Goal: Task Accomplishment & Management: Complete application form

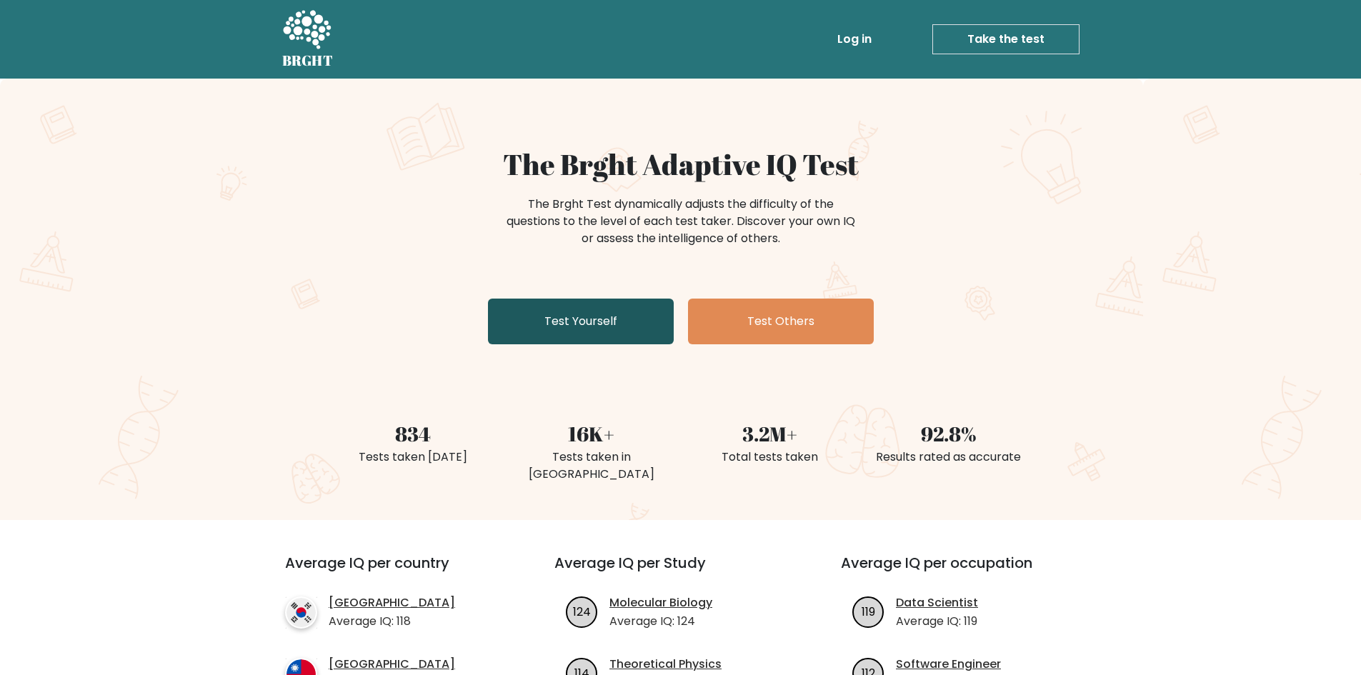
drag, startPoint x: 606, startPoint y: 287, endPoint x: 591, endPoint y: 299, distance: 19.9
click at [600, 291] on div "The Brght Adaptive IQ Test The Brght Test dynamically adjusts the difficulty of…" at bounding box center [681, 248] width 714 height 203
click at [581, 324] on link "Test Yourself" at bounding box center [581, 322] width 186 height 46
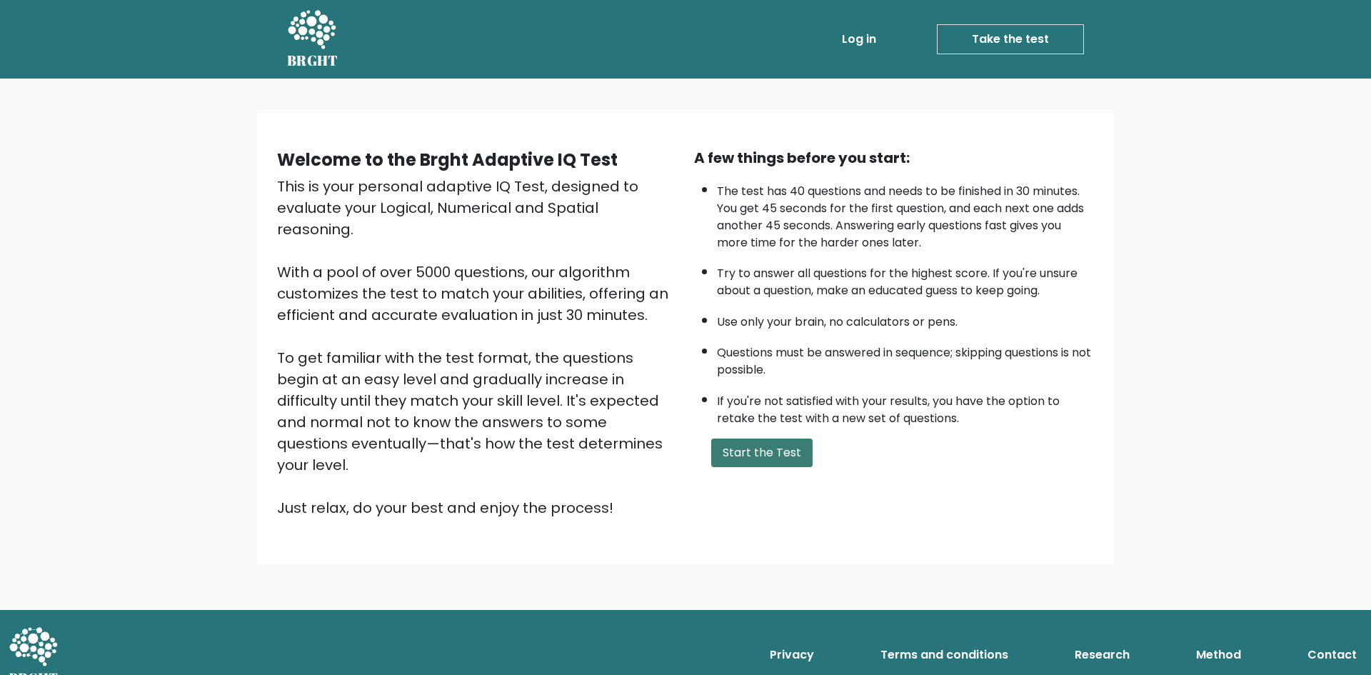
click at [763, 459] on button "Start the Test" at bounding box center [761, 453] width 101 height 29
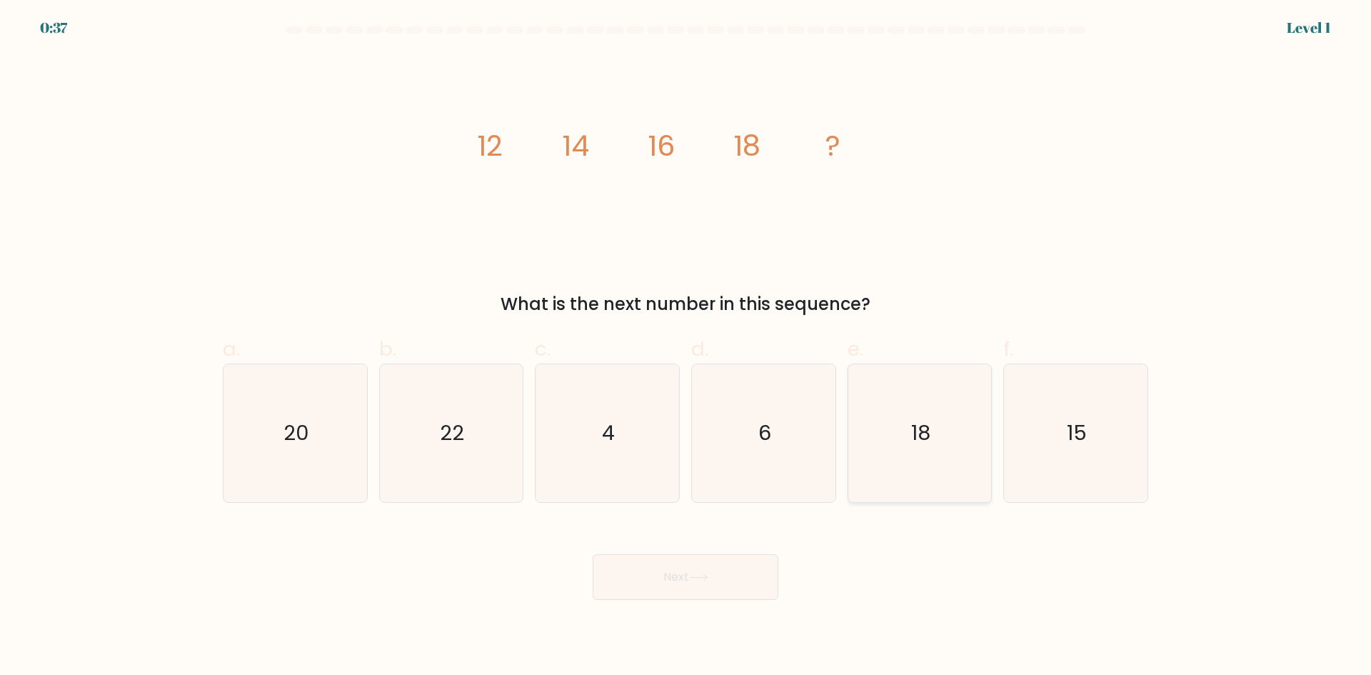
click at [893, 439] on icon "18" at bounding box center [920, 433] width 138 height 138
click at [686, 347] on input "e. 18" at bounding box center [686, 342] width 1 height 9
radio input "true"
click at [319, 423] on icon "20" at bounding box center [295, 433] width 138 height 138
click at [686, 347] on input "a. 20" at bounding box center [686, 342] width 1 height 9
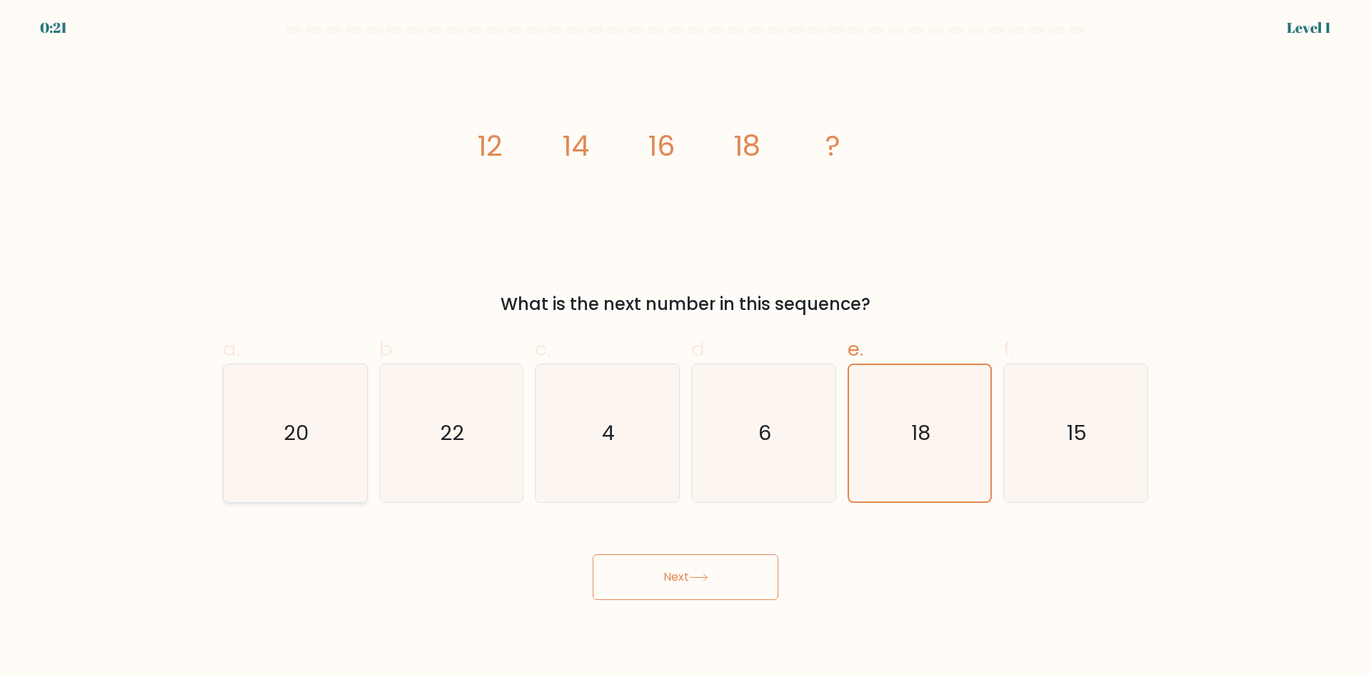
radio input "true"
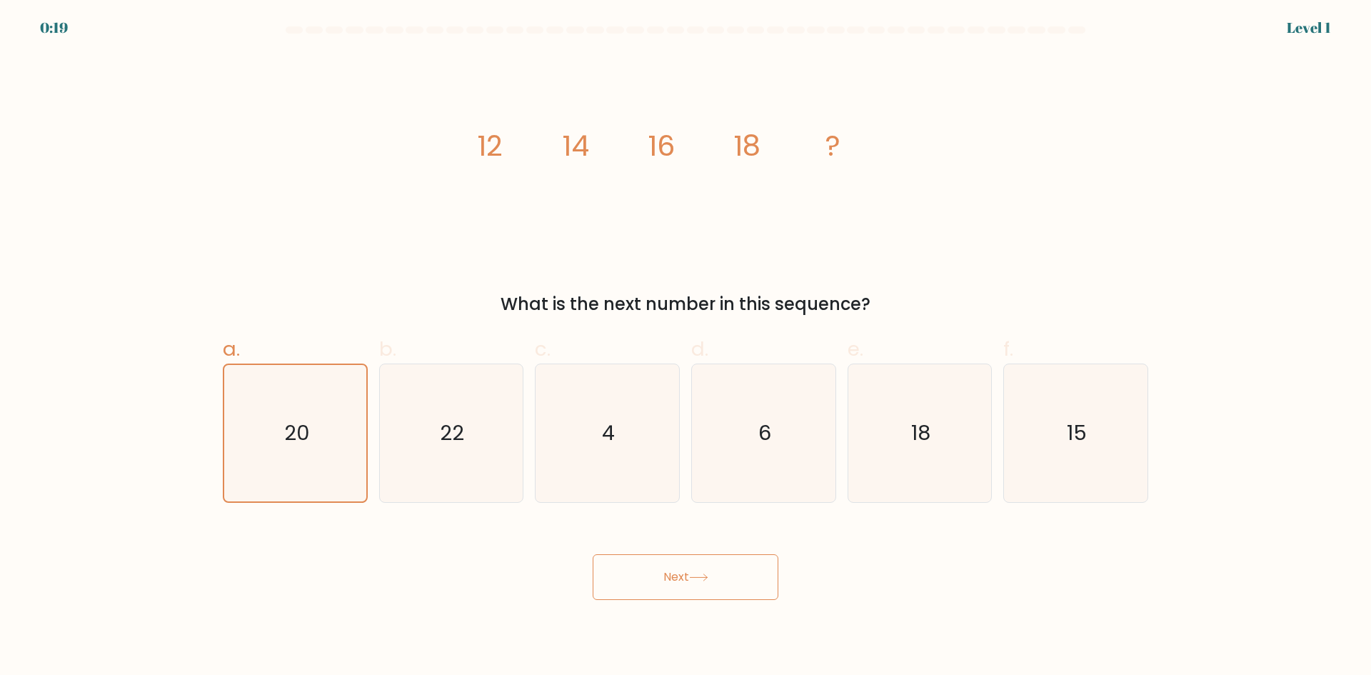
click at [722, 565] on button "Next" at bounding box center [686, 577] width 186 height 46
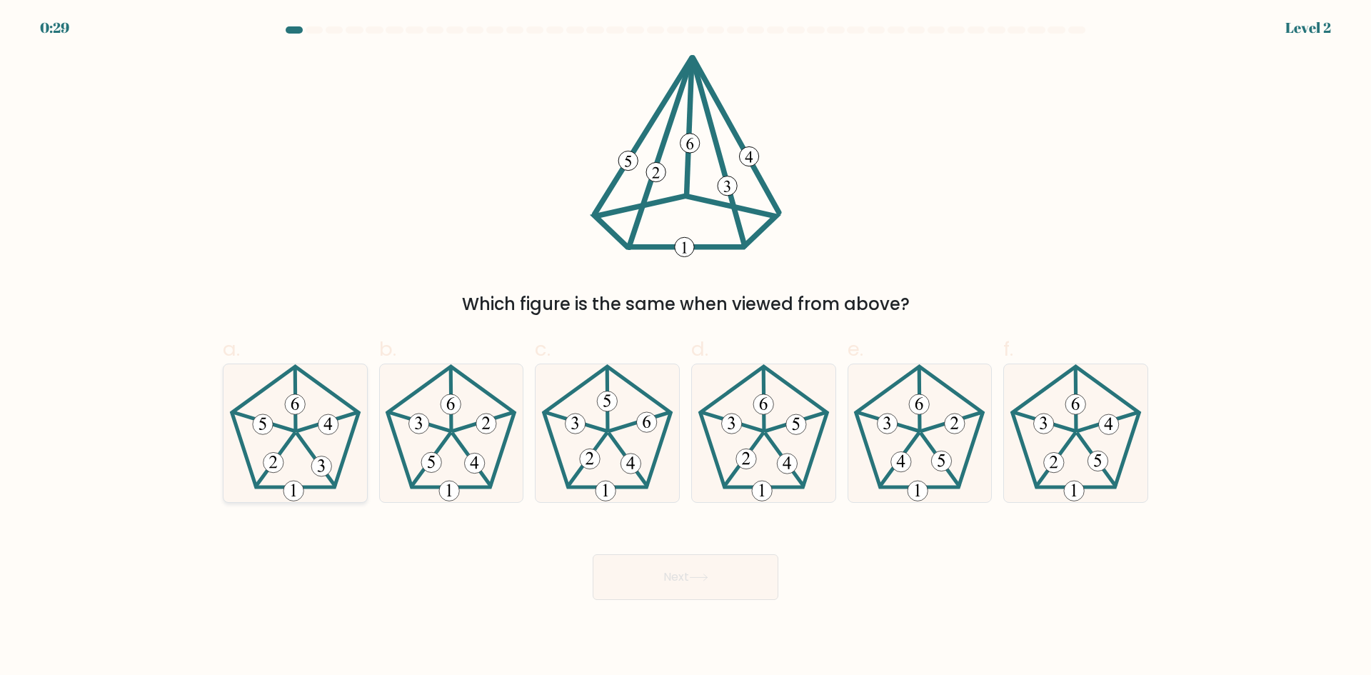
click at [291, 419] on icon at bounding box center [295, 433] width 138 height 138
click at [686, 347] on input "a." at bounding box center [686, 342] width 1 height 9
radio input "true"
click at [726, 581] on button "Next" at bounding box center [686, 577] width 186 height 46
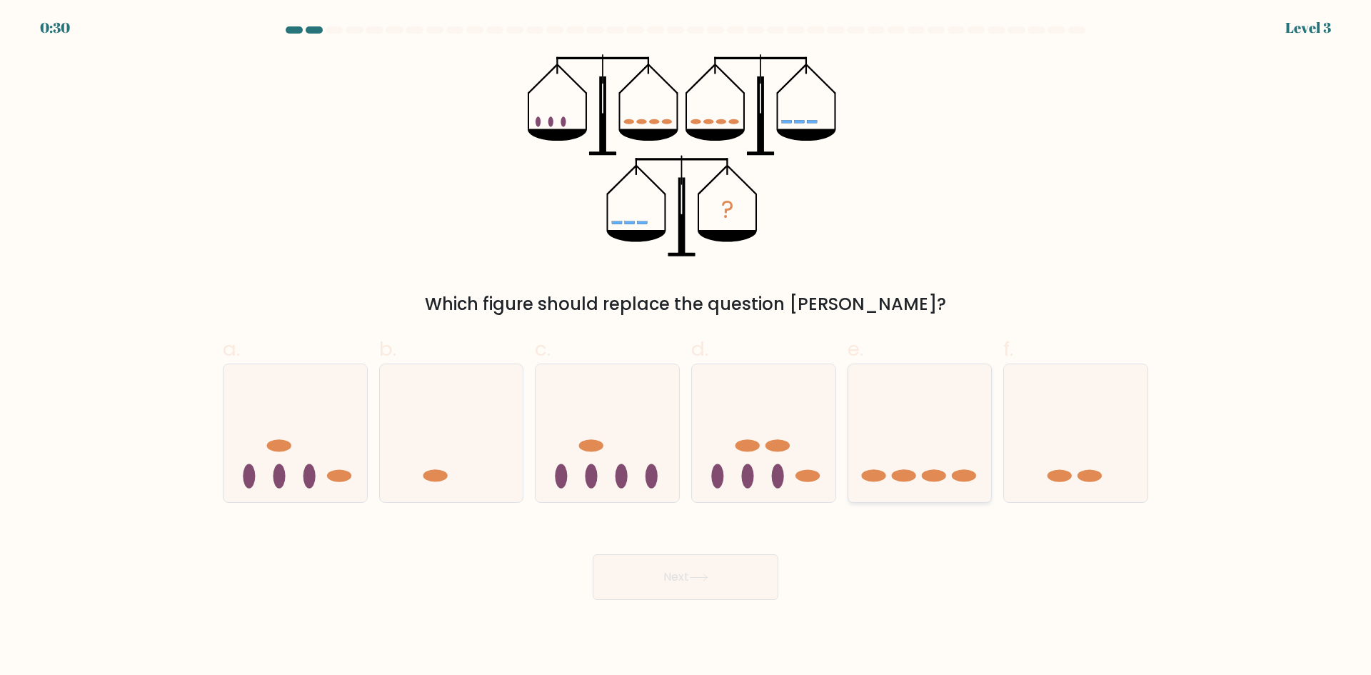
click at [921, 465] on icon at bounding box center [921, 433] width 144 height 119
click at [686, 347] on input "e." at bounding box center [686, 342] width 1 height 9
radio input "true"
click at [702, 575] on icon at bounding box center [698, 578] width 19 height 8
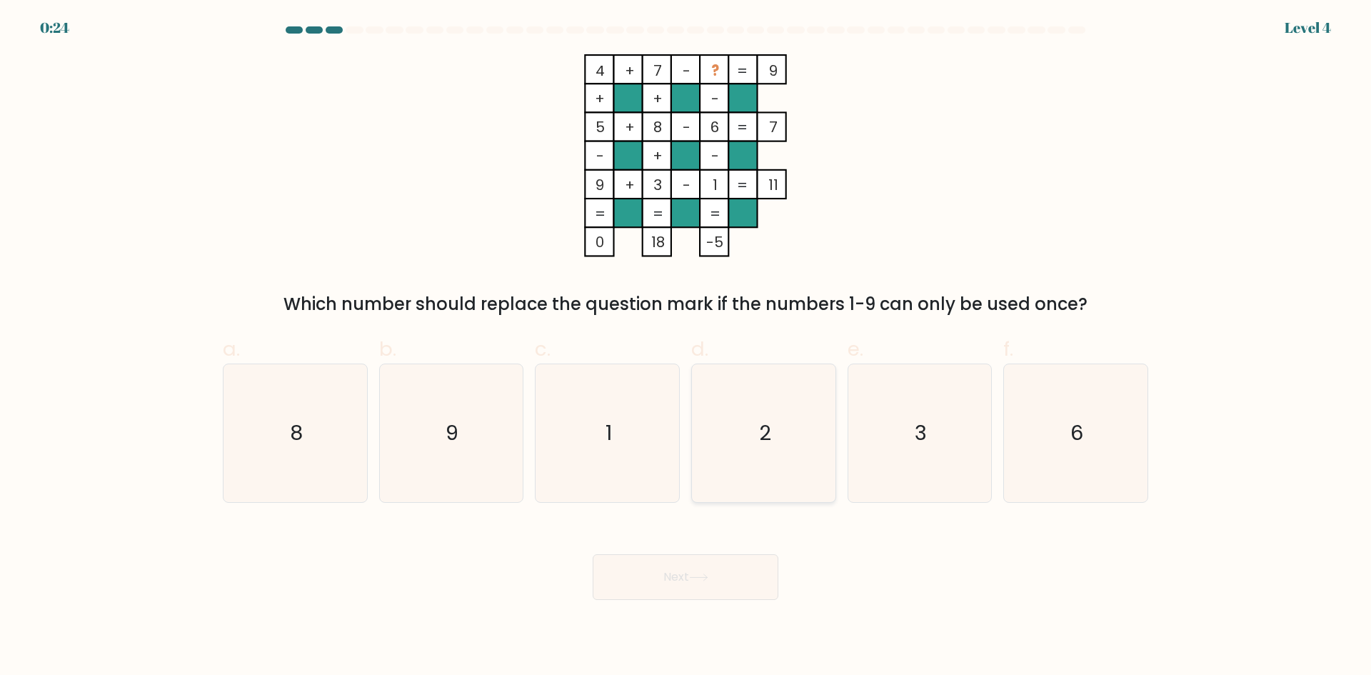
click at [795, 414] on icon "2" at bounding box center [764, 433] width 138 height 138
click at [686, 347] on input "d. 2" at bounding box center [686, 342] width 1 height 9
radio input "true"
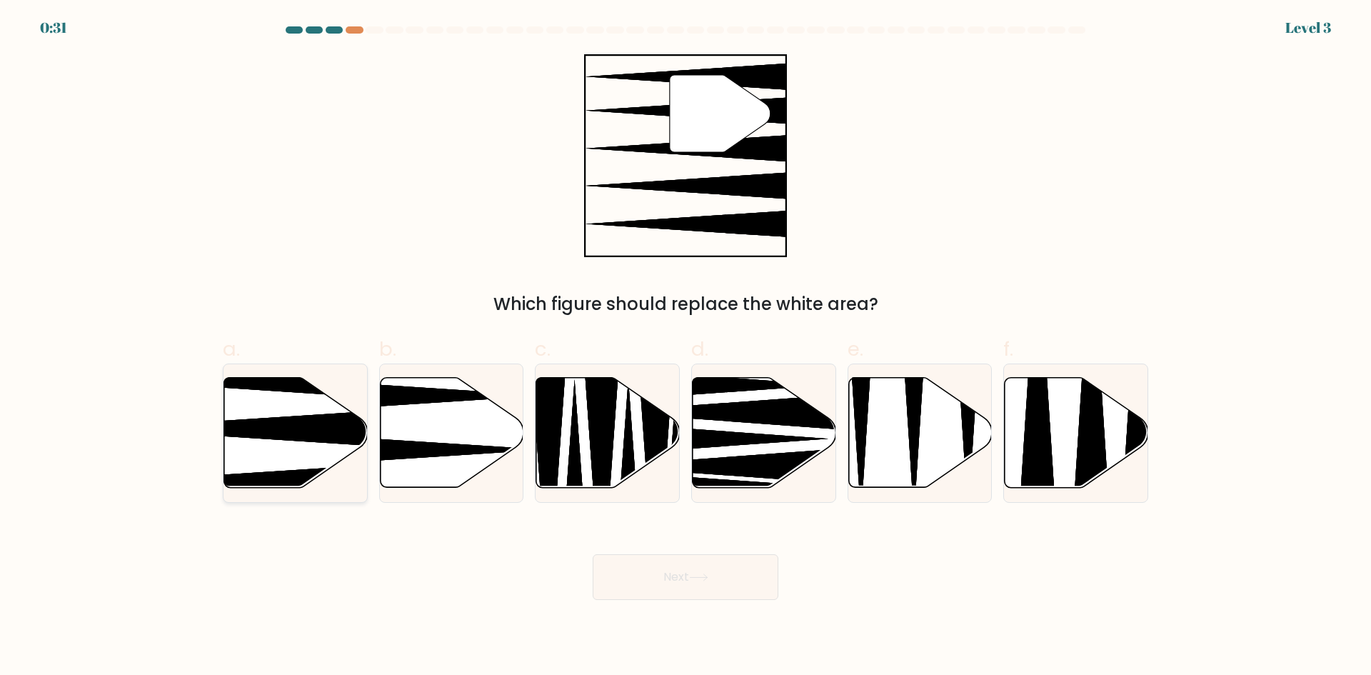
click at [315, 422] on icon at bounding box center [246, 428] width 285 height 37
click at [686, 347] on input "a." at bounding box center [686, 342] width 1 height 9
radio input "true"
click at [688, 574] on button "Next" at bounding box center [686, 577] width 186 height 46
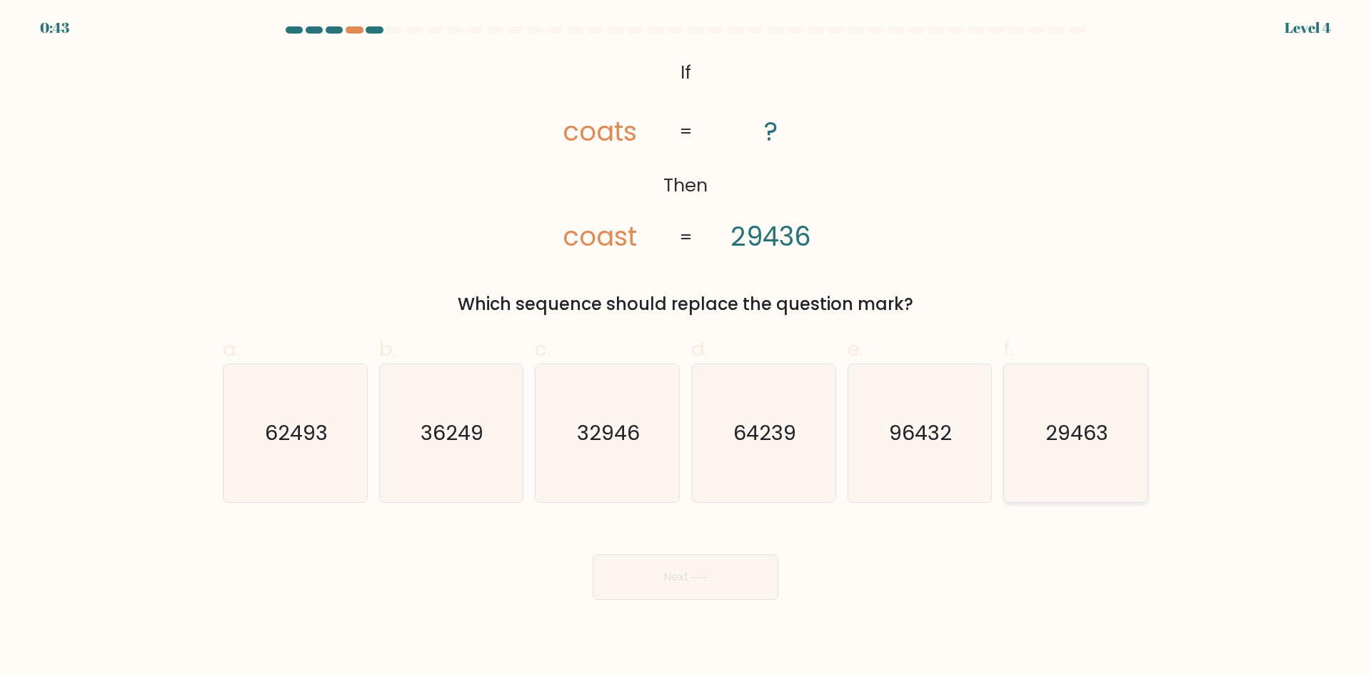
click at [1091, 440] on text "29463" at bounding box center [1077, 433] width 63 height 29
click at [686, 347] on input "f. 29463" at bounding box center [686, 342] width 1 height 9
radio input "true"
click at [686, 589] on button "Next" at bounding box center [686, 577] width 186 height 46
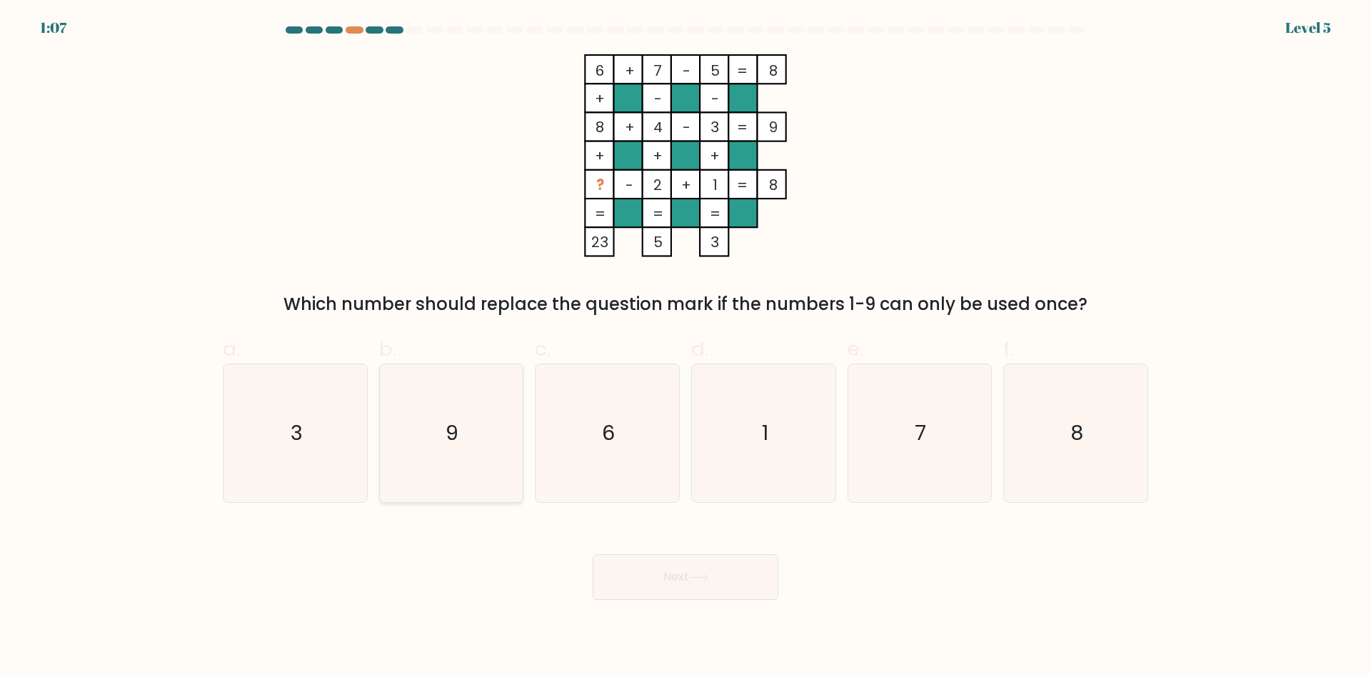
click at [478, 456] on icon "9" at bounding box center [451, 433] width 138 height 138
click at [686, 347] on input "b. 9" at bounding box center [686, 342] width 1 height 9
radio input "true"
click at [648, 565] on button "Next" at bounding box center [686, 577] width 186 height 46
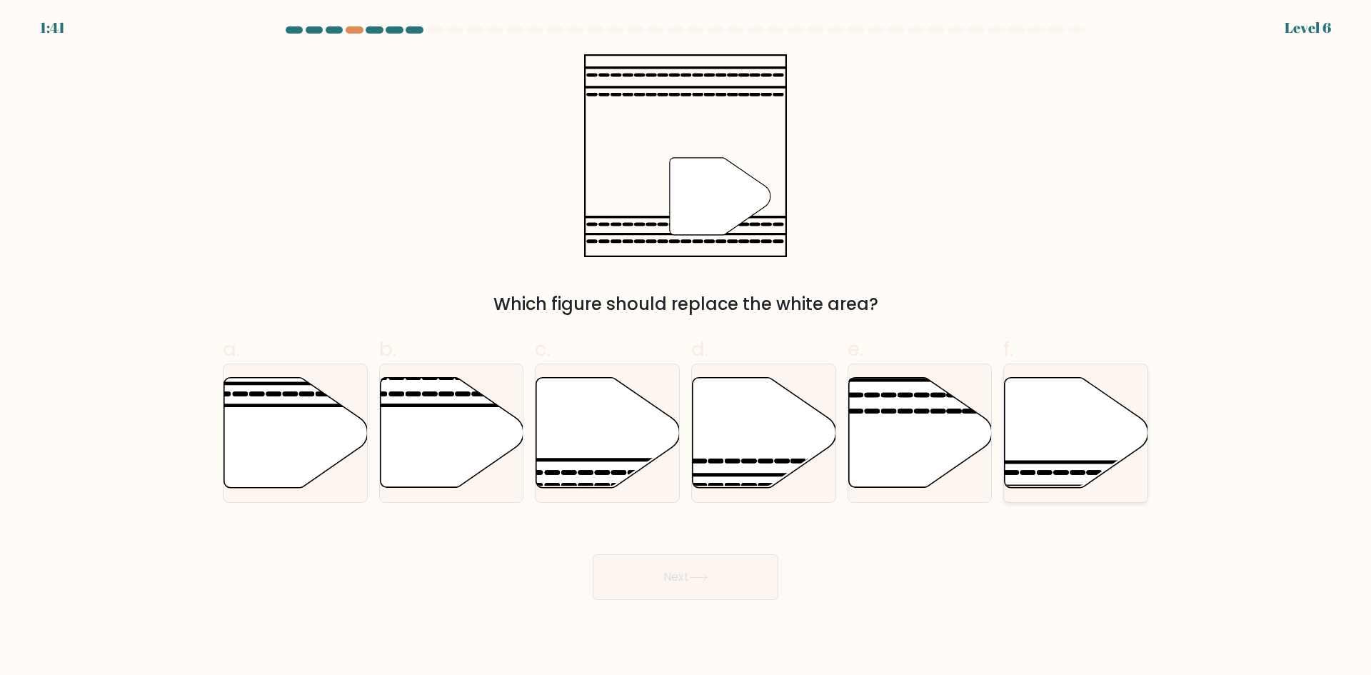
click at [1028, 429] on icon at bounding box center [1077, 433] width 144 height 110
click at [686, 347] on input "f." at bounding box center [686, 342] width 1 height 9
radio input "true"
click at [729, 583] on button "Next" at bounding box center [686, 577] width 186 height 46
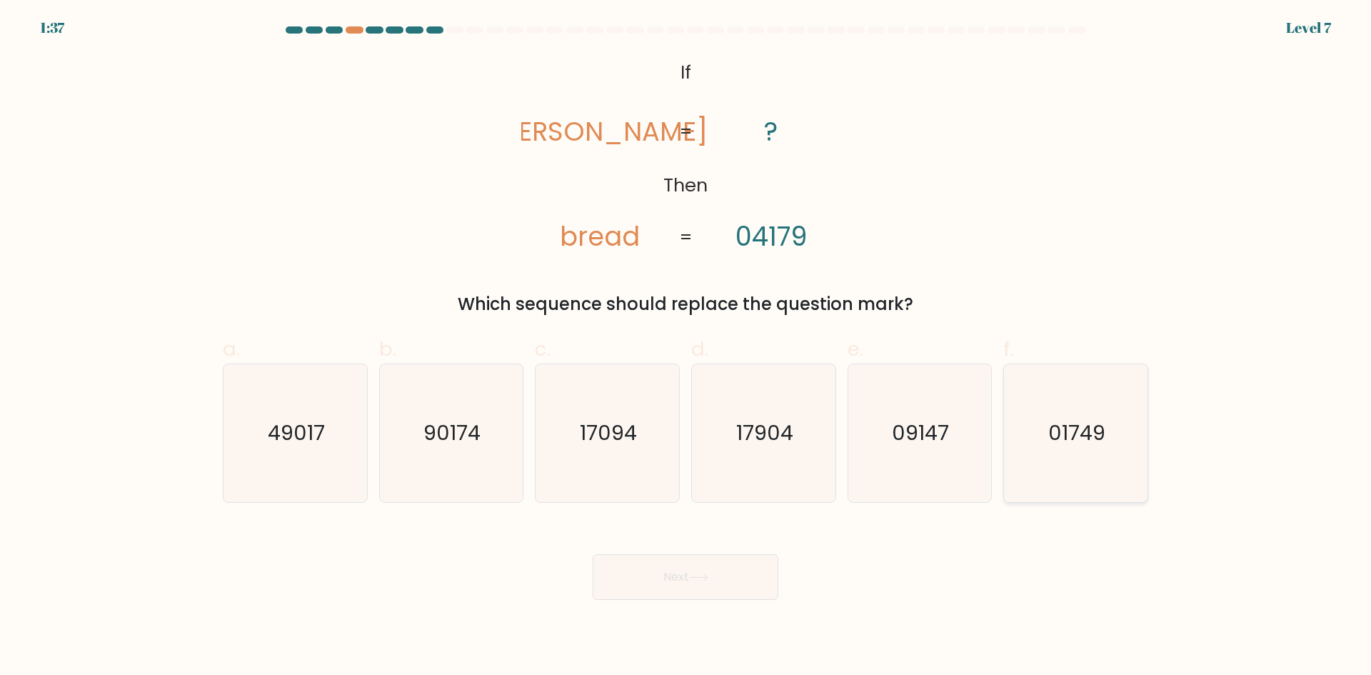
click at [1076, 439] on text "01749" at bounding box center [1077, 433] width 57 height 29
click at [686, 347] on input "f. 01749" at bounding box center [686, 342] width 1 height 9
radio input "true"
click at [746, 581] on button "Next" at bounding box center [686, 577] width 186 height 46
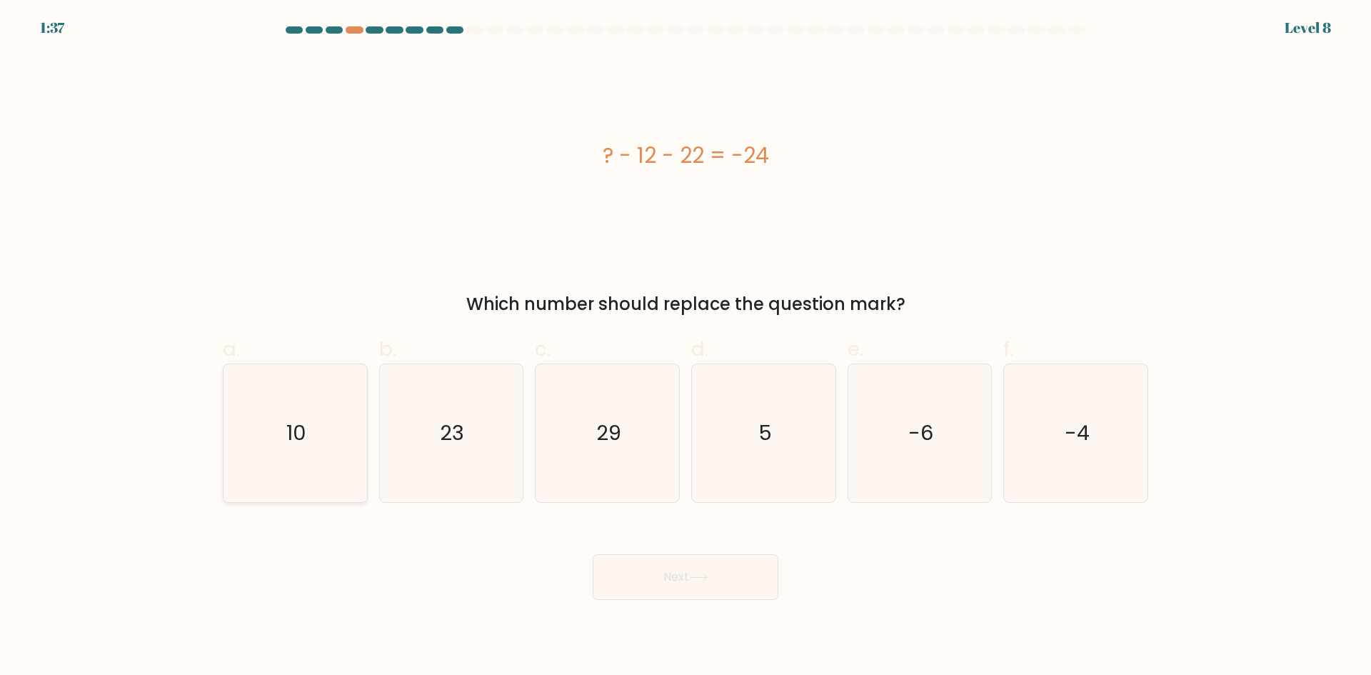
click at [289, 431] on text "10" at bounding box center [296, 433] width 20 height 29
click at [686, 347] on input "a. 10" at bounding box center [686, 342] width 1 height 9
radio input "true"
click at [705, 576] on icon at bounding box center [698, 578] width 19 height 8
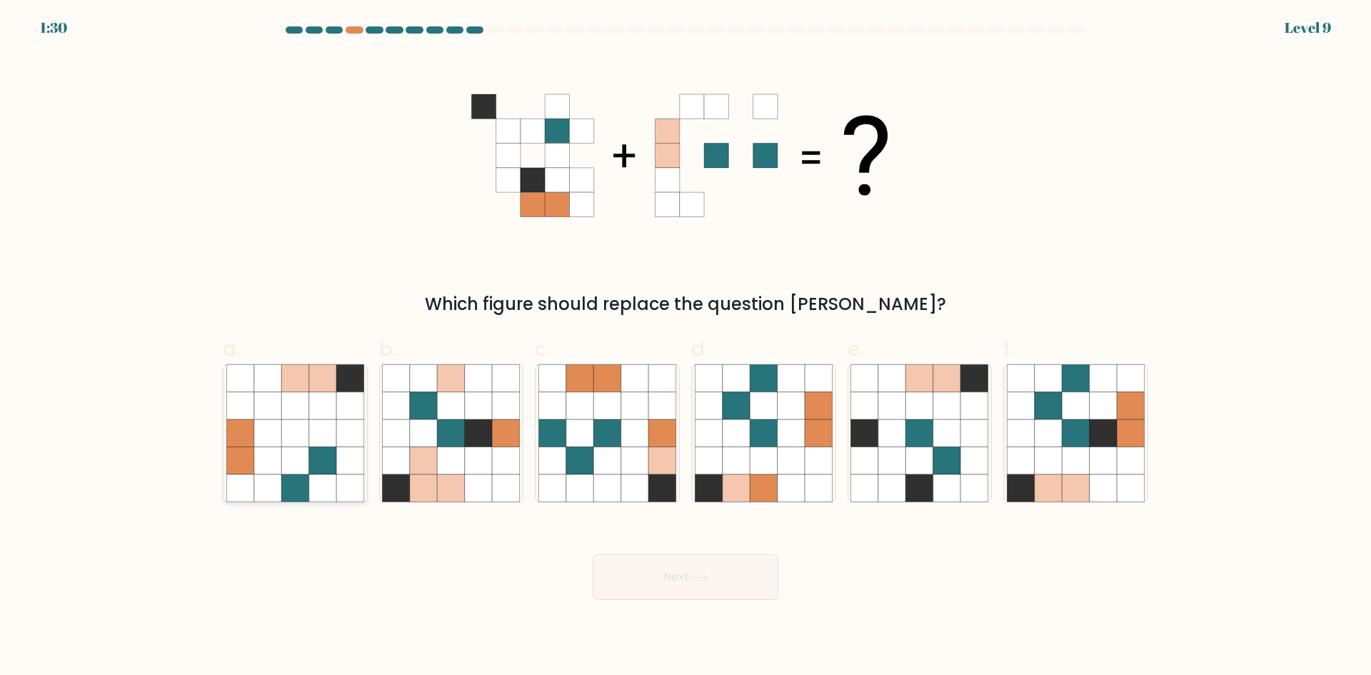
click at [279, 451] on icon at bounding box center [267, 460] width 27 height 27
click at [686, 347] on input "a." at bounding box center [686, 342] width 1 height 9
radio input "true"
drag, startPoint x: 710, startPoint y: 589, endPoint x: 721, endPoint y: 592, distance: 11.1
click at [711, 591] on button "Next" at bounding box center [686, 577] width 186 height 46
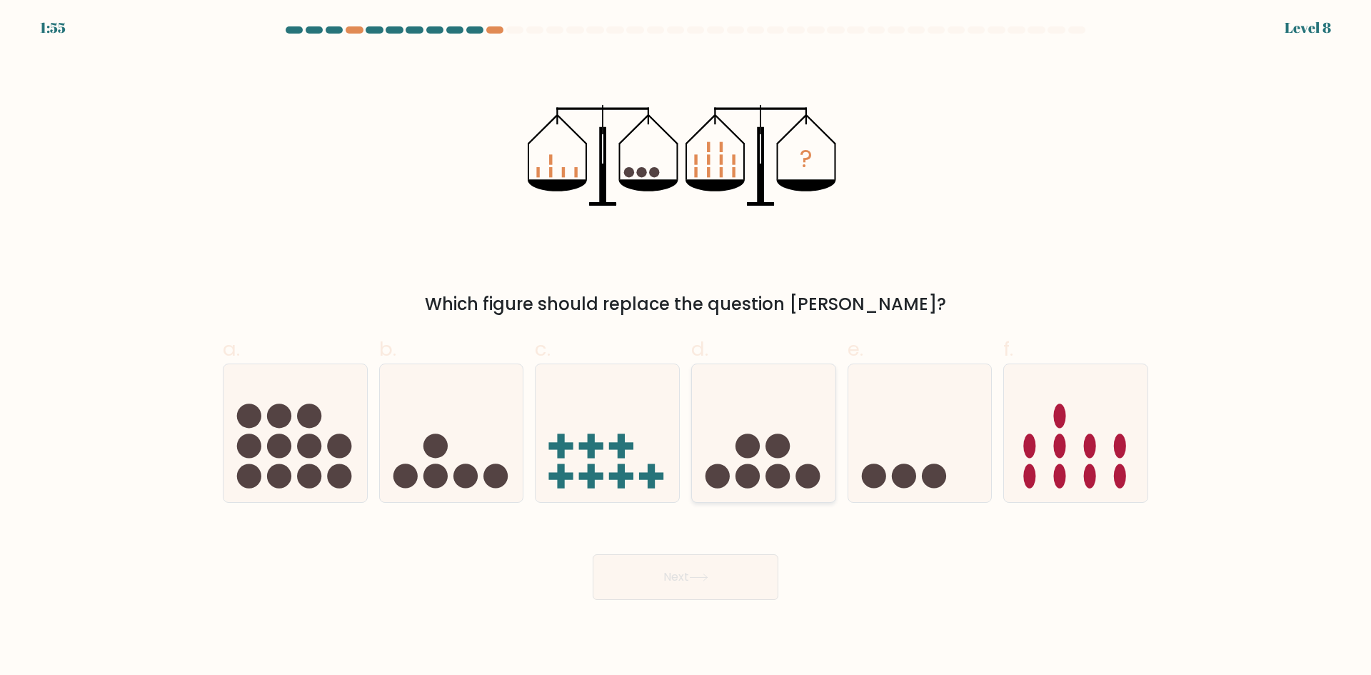
click at [761, 470] on icon at bounding box center [764, 433] width 144 height 119
click at [686, 347] on input "d." at bounding box center [686, 342] width 1 height 9
radio input "true"
click at [722, 568] on button "Next" at bounding box center [686, 577] width 186 height 46
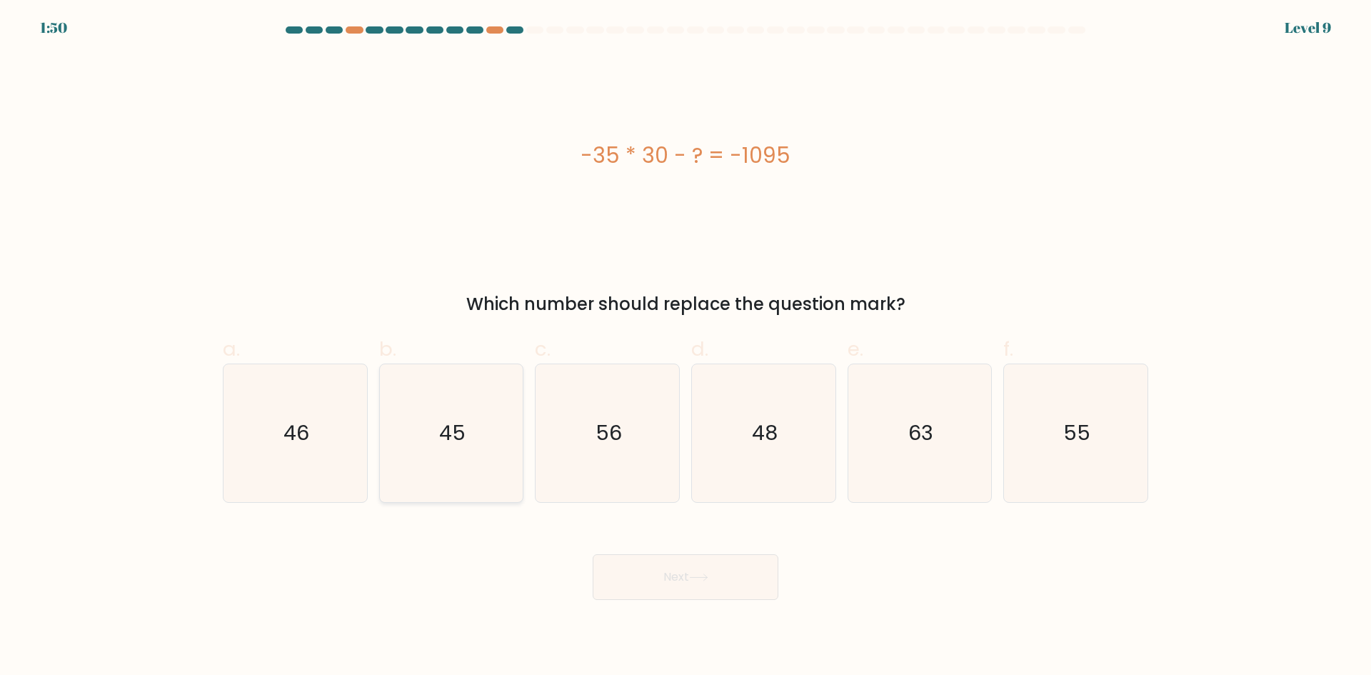
click at [447, 430] on text "45" at bounding box center [452, 433] width 26 height 29
click at [686, 347] on input "b. 45" at bounding box center [686, 342] width 1 height 9
radio input "true"
click at [681, 585] on button "Next" at bounding box center [686, 577] width 186 height 46
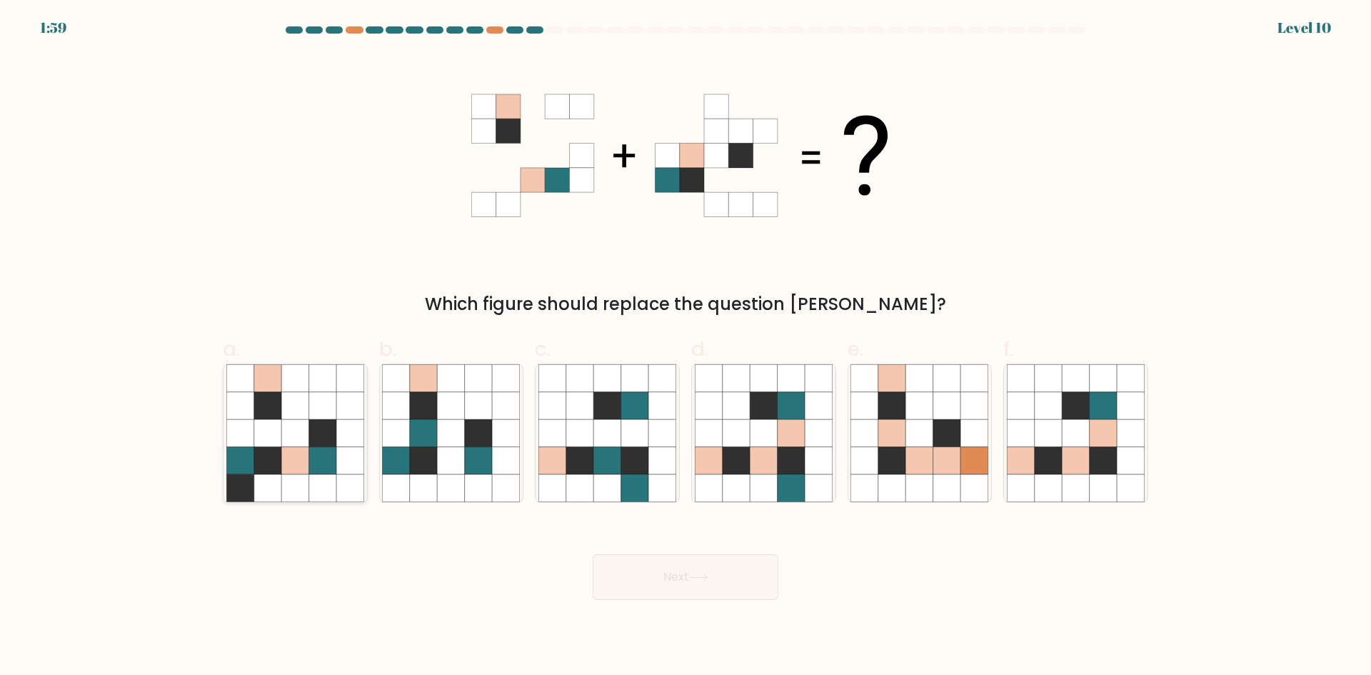
click at [294, 458] on icon at bounding box center [294, 460] width 27 height 27
click at [686, 347] on input "a." at bounding box center [686, 342] width 1 height 9
radio input "true"
click at [721, 581] on button "Next" at bounding box center [686, 577] width 186 height 46
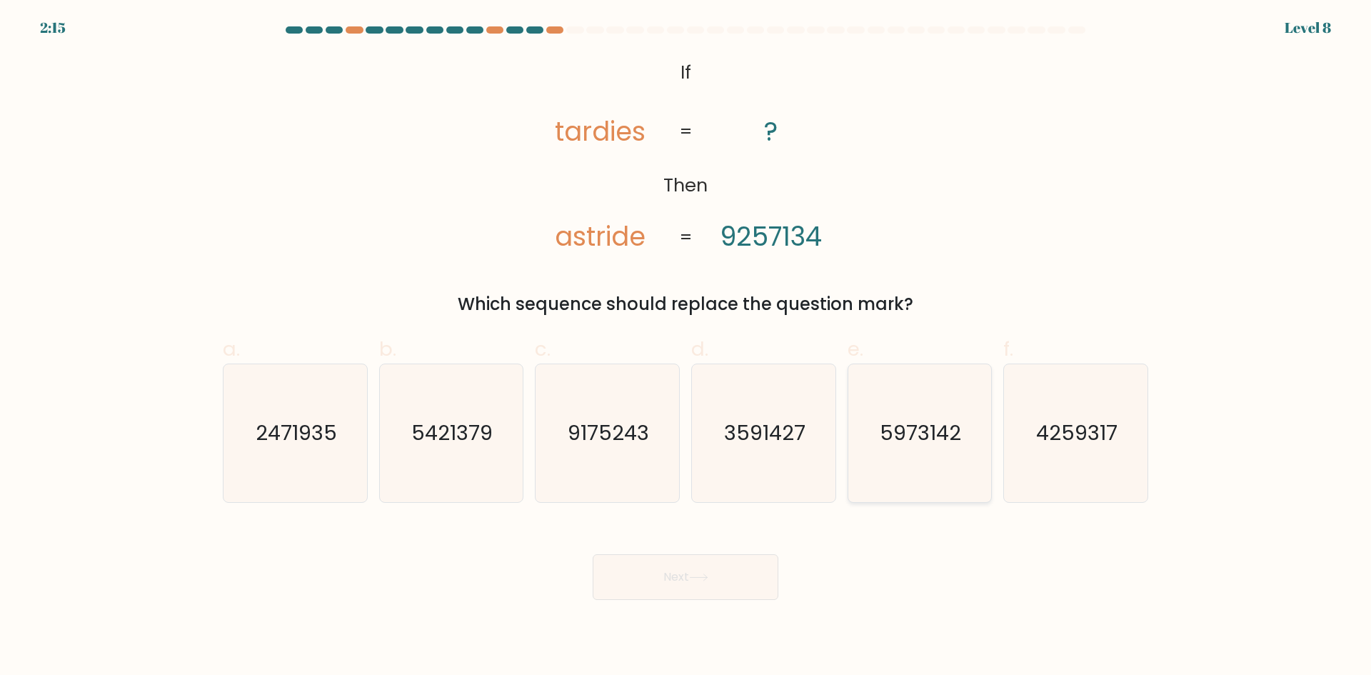
click at [939, 434] on text "5973142" at bounding box center [921, 433] width 81 height 29
click at [686, 347] on input "e. 5973142" at bounding box center [686, 342] width 1 height 9
radio input "true"
drag, startPoint x: 707, startPoint y: 579, endPoint x: 678, endPoint y: 560, distance: 35.1
click at [706, 577] on icon at bounding box center [698, 578] width 19 height 8
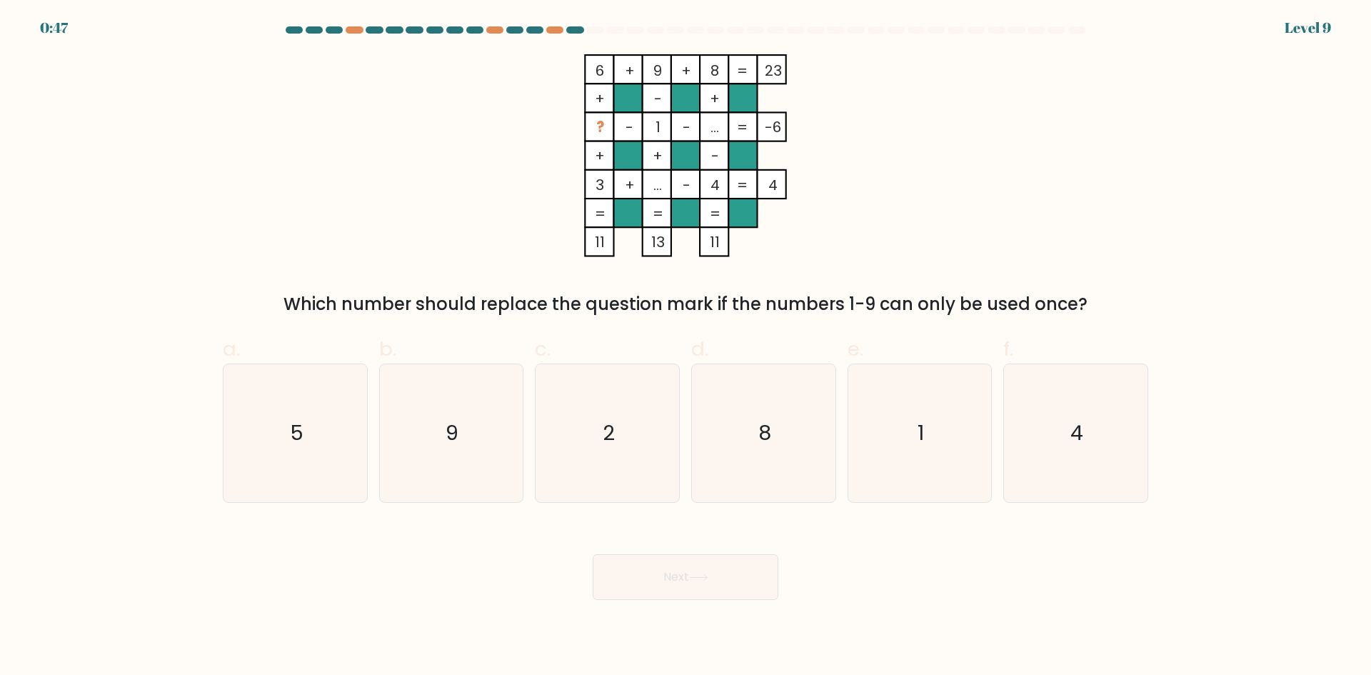
drag, startPoint x: 773, startPoint y: 224, endPoint x: 1077, endPoint y: 228, distance: 304.3
click at [1077, 228] on div "6 + 9 + 8 23 + - + ? - 1 - ... -6 + + - 3 + ... - 4 = 4 = = = = 11 13 11 = Whic…" at bounding box center [685, 185] width 943 height 263
click at [291, 436] on text "5" at bounding box center [297, 433] width 14 height 29
click at [686, 347] on input "a. 5" at bounding box center [686, 342] width 1 height 9
radio input "true"
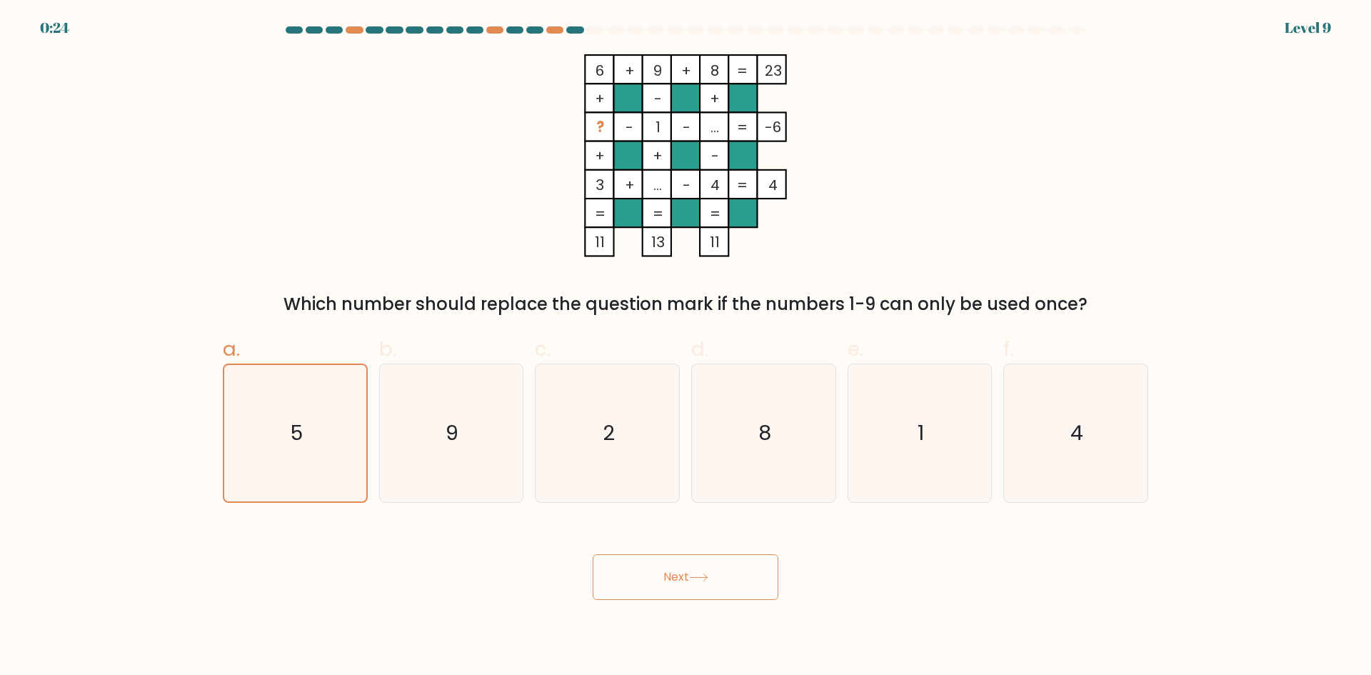
click at [748, 584] on button "Next" at bounding box center [686, 577] width 186 height 46
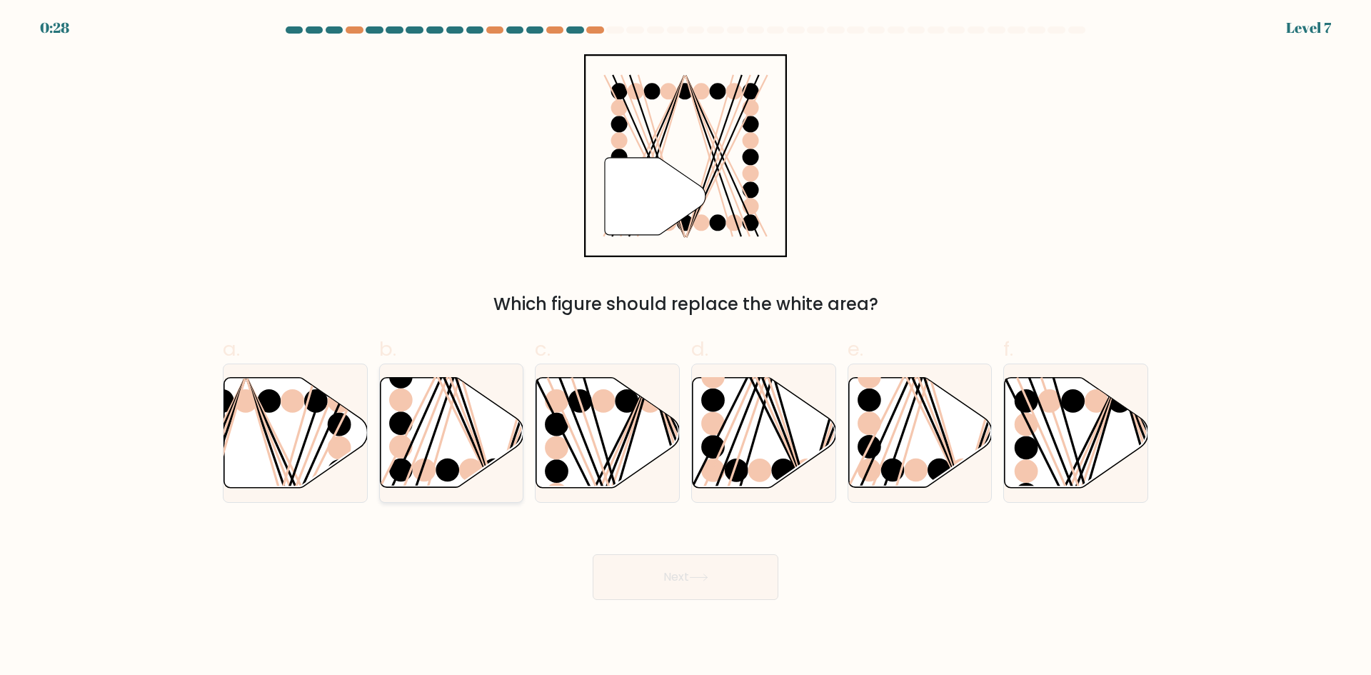
click at [435, 419] on icon at bounding box center [452, 433] width 144 height 110
click at [686, 347] on input "b." at bounding box center [686, 342] width 1 height 9
radio input "true"
click at [714, 611] on body "0:25 Level 7" at bounding box center [685, 337] width 1371 height 675
drag, startPoint x: 721, startPoint y: 587, endPoint x: 709, endPoint y: 596, distance: 15.3
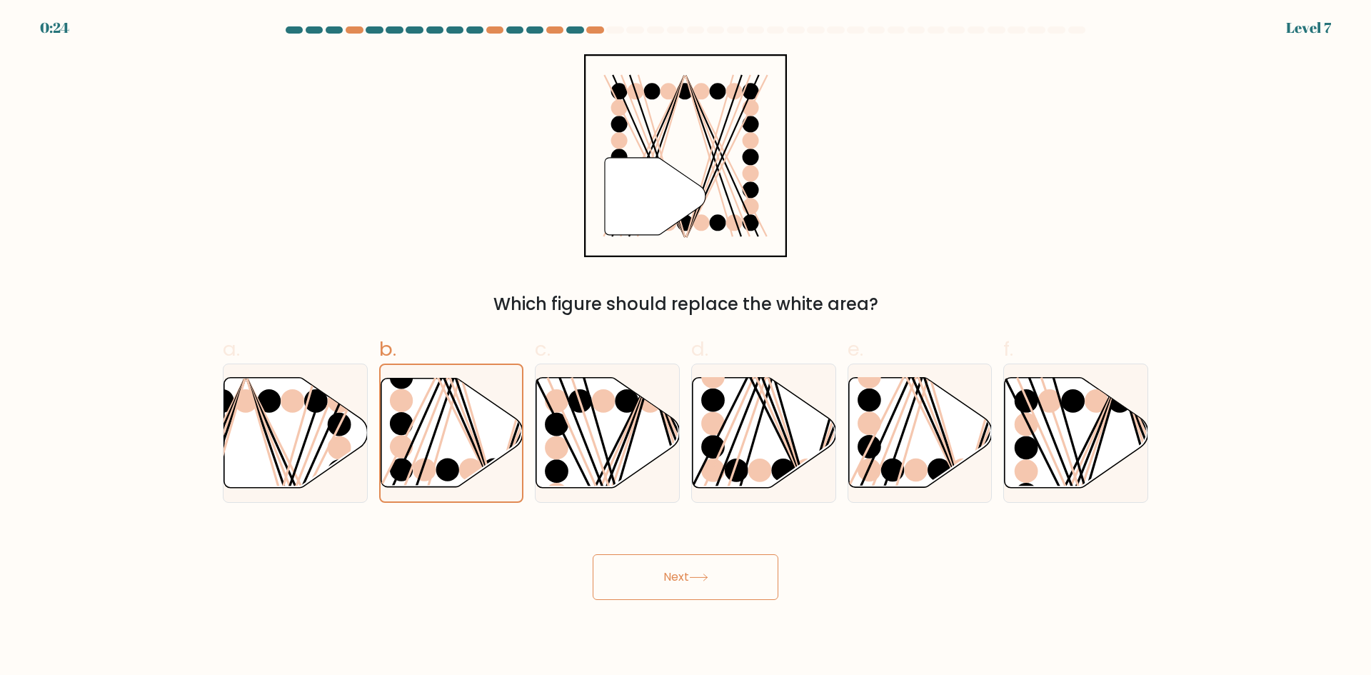
click at [709, 596] on button "Next" at bounding box center [686, 577] width 186 height 46
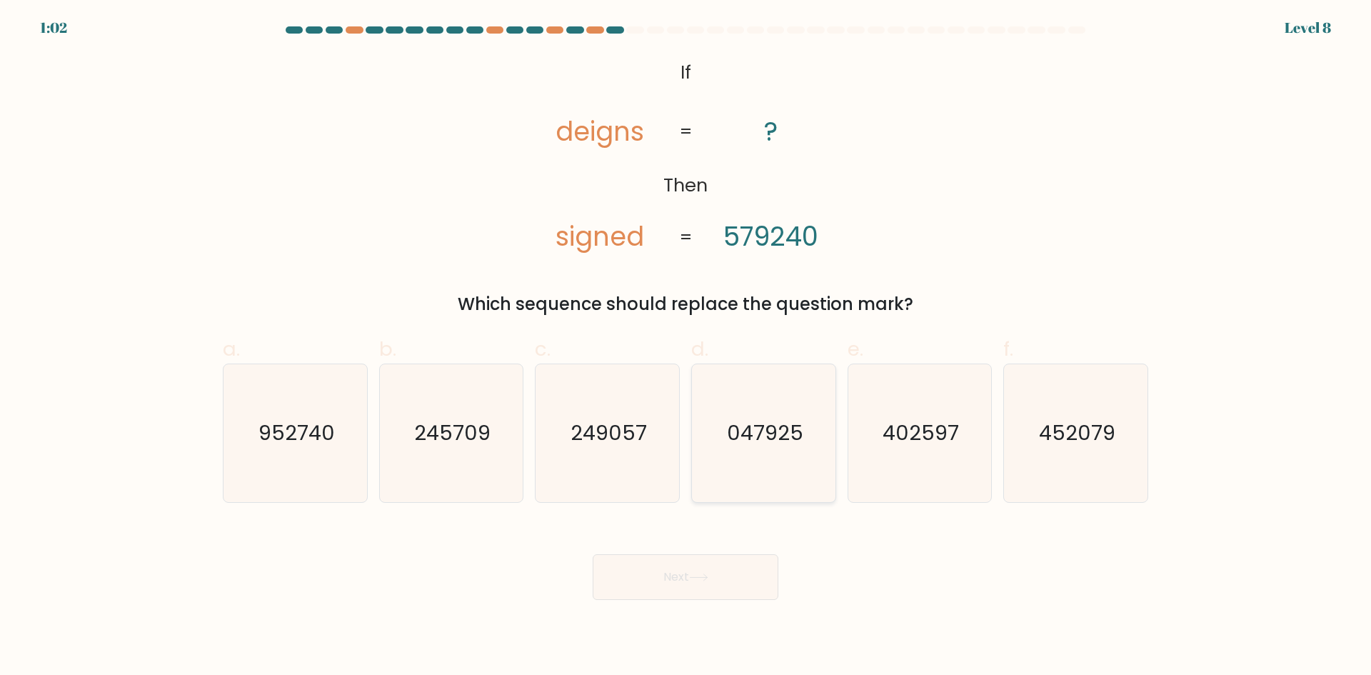
click at [779, 435] on text "047925" at bounding box center [765, 433] width 76 height 29
click at [686, 347] on input "d. 047925" at bounding box center [686, 342] width 1 height 9
radio input "true"
click at [686, 584] on button "Next" at bounding box center [686, 577] width 186 height 46
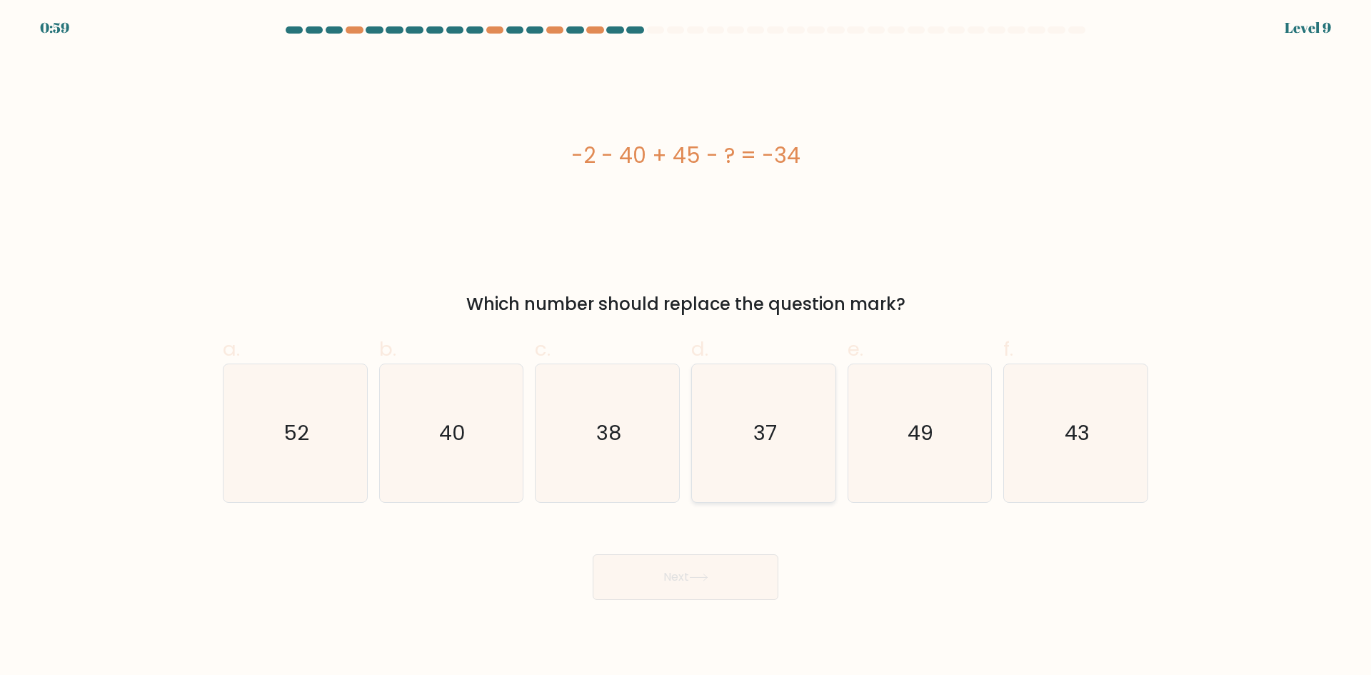
drag, startPoint x: 824, startPoint y: 429, endPoint x: 804, endPoint y: 446, distance: 25.8
click at [821, 433] on icon "37" at bounding box center [764, 433] width 138 height 138
click at [686, 347] on input "d. 37" at bounding box center [686, 342] width 1 height 9
radio input "true"
click at [739, 574] on button "Next" at bounding box center [686, 577] width 186 height 46
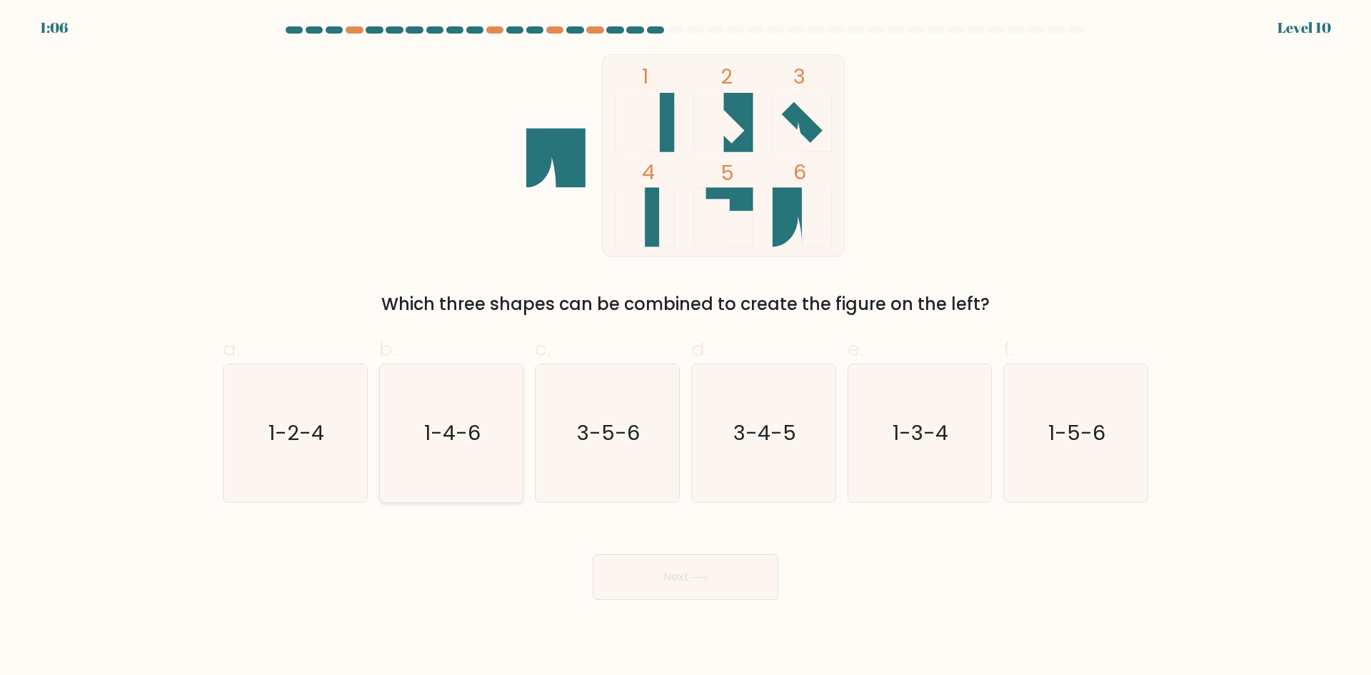
click at [446, 391] on icon "1-4-6" at bounding box center [451, 433] width 138 height 138
click at [686, 347] on input "b. 1-4-6" at bounding box center [686, 342] width 1 height 9
radio input "true"
drag, startPoint x: 704, startPoint y: 579, endPoint x: 776, endPoint y: 572, distance: 72.4
click at [705, 579] on icon at bounding box center [698, 578] width 19 height 8
